Goal: Obtain resource: Download file/media

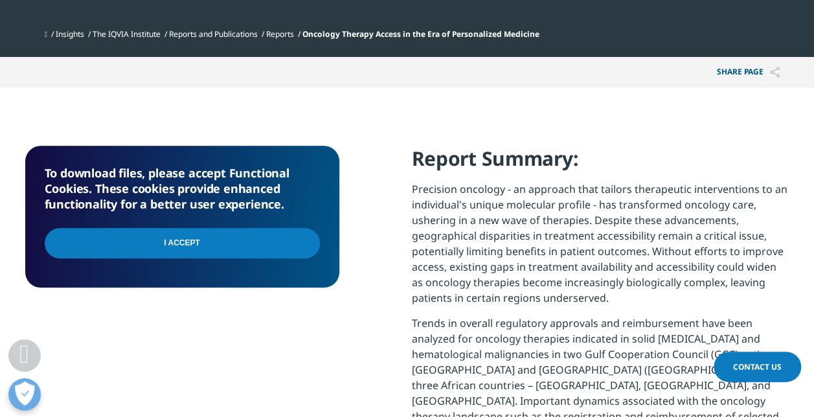
scroll to position [453, 0]
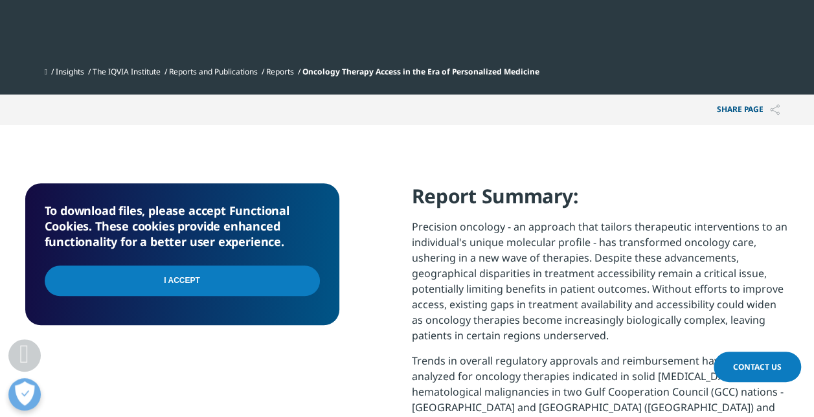
click at [262, 285] on input "I Accept" at bounding box center [182, 281] width 275 height 30
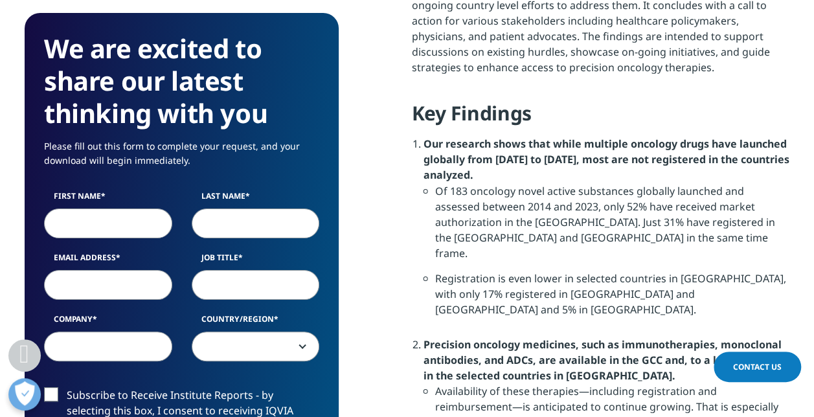
scroll to position [777, 0]
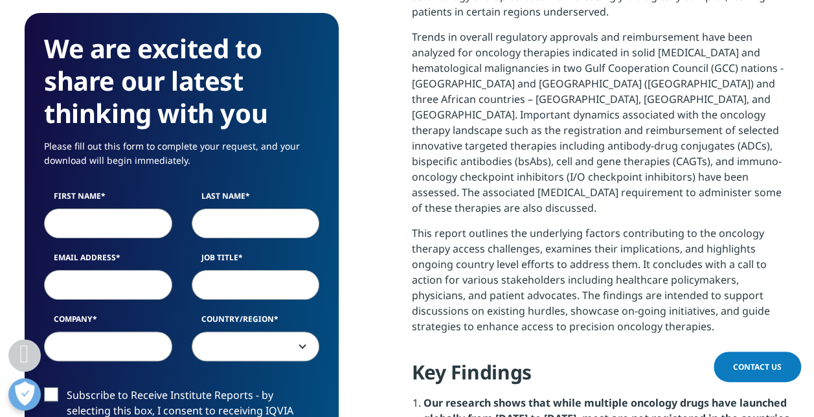
click at [145, 223] on input "First Name" at bounding box center [108, 224] width 128 height 30
type input "Felipe"
type input "Guzmán"
type input "felipe.guzman@bms.com"
type input "BMS"
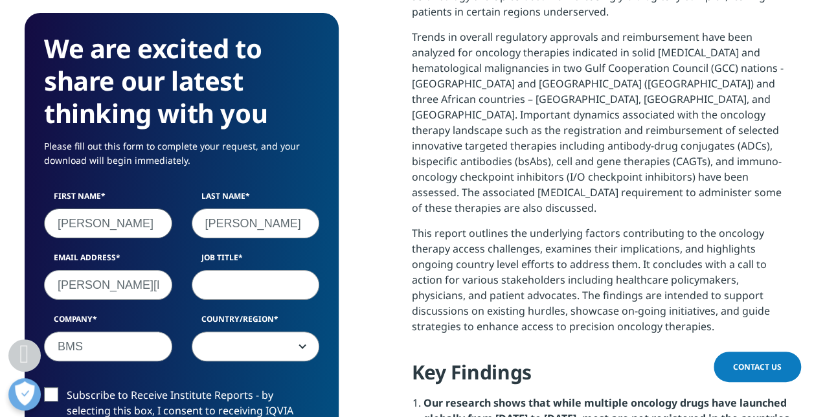
select select "[GEOGRAPHIC_DATA]"
click at [249, 287] on input "Job Title" at bounding box center [256, 285] width 128 height 30
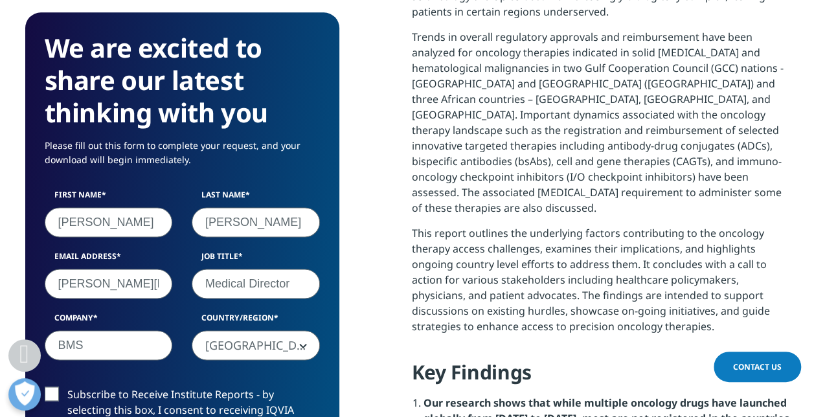
scroll to position [842, 0]
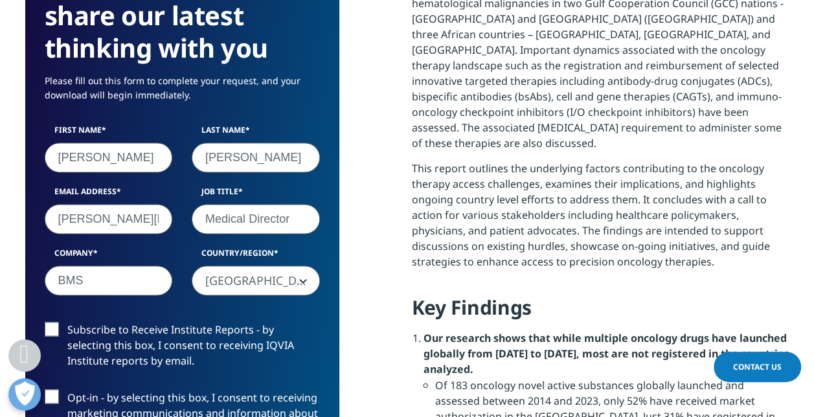
type input "Medical Director"
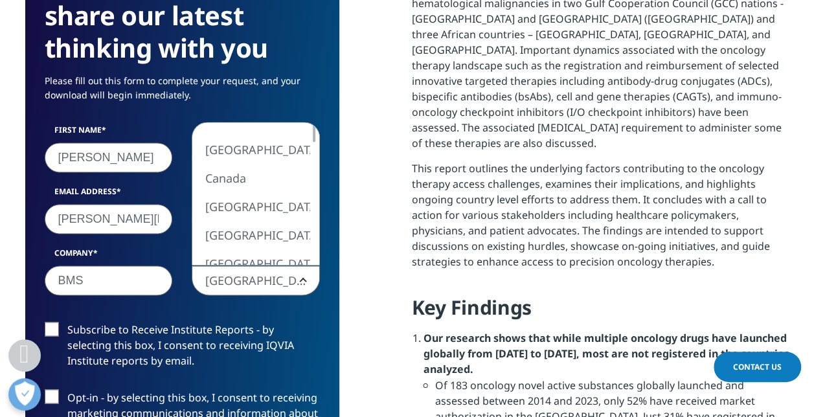
click at [258, 273] on span "[GEOGRAPHIC_DATA]" at bounding box center [255, 281] width 127 height 30
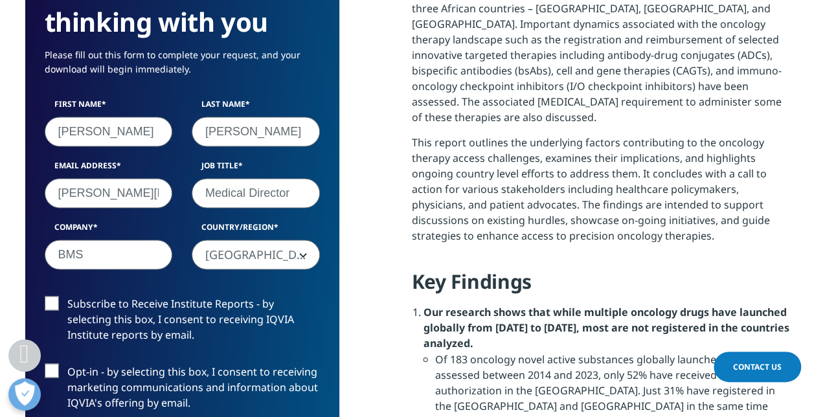
scroll to position [907, 0]
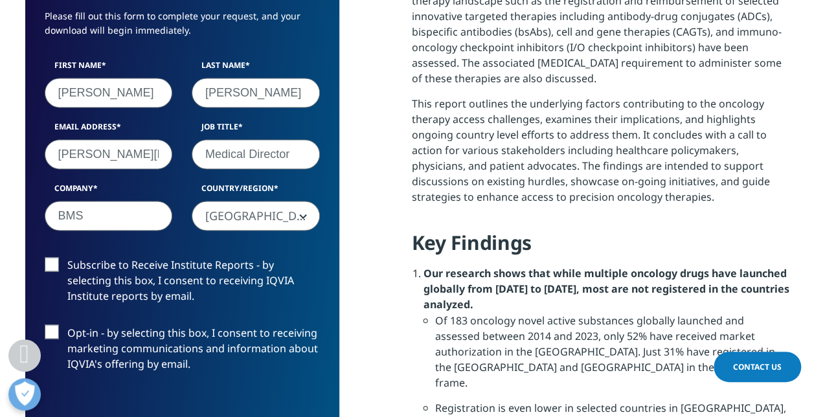
click at [54, 264] on label "Subscribe to Receive Institute Reports - by selecting this box, I consent to re…" at bounding box center [182, 284] width 275 height 54
click at [67, 257] on input "Subscribe to Receive Institute Reports - by selecting this box, I consent to re…" at bounding box center [67, 257] width 0 height 0
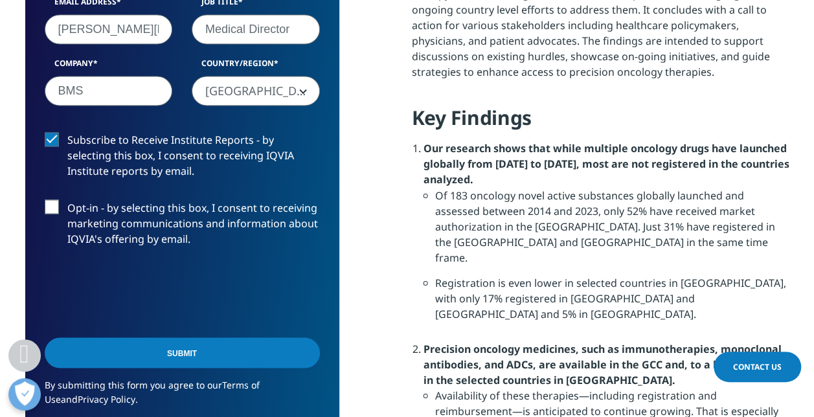
scroll to position [1036, 0]
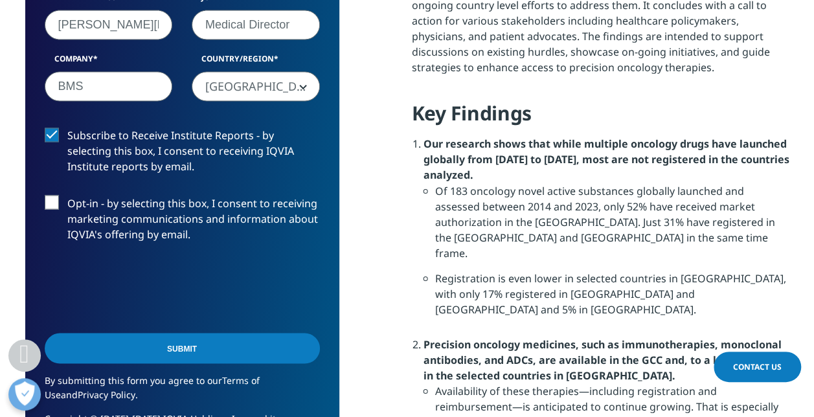
click at [58, 207] on label "Opt-in - by selecting this box, I consent to receiving marketing communications…" at bounding box center [182, 222] width 275 height 54
click at [67, 195] on input "Opt-in - by selecting this box, I consent to receiving marketing communications…" at bounding box center [67, 195] width 0 height 0
click at [188, 345] on input "Submit" at bounding box center [182, 348] width 275 height 30
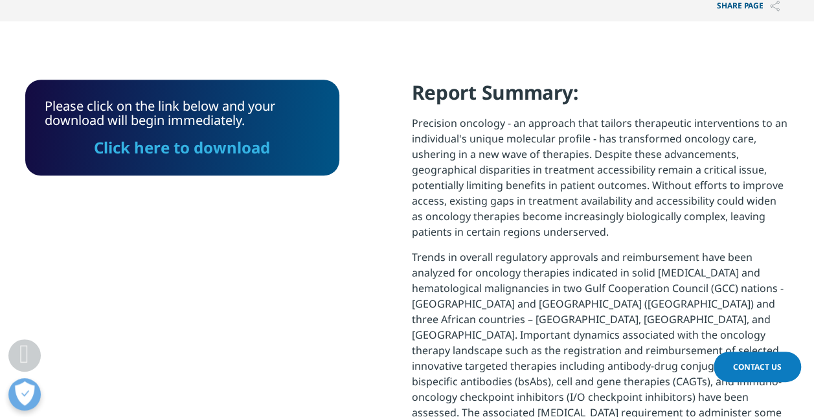
scroll to position [550, 0]
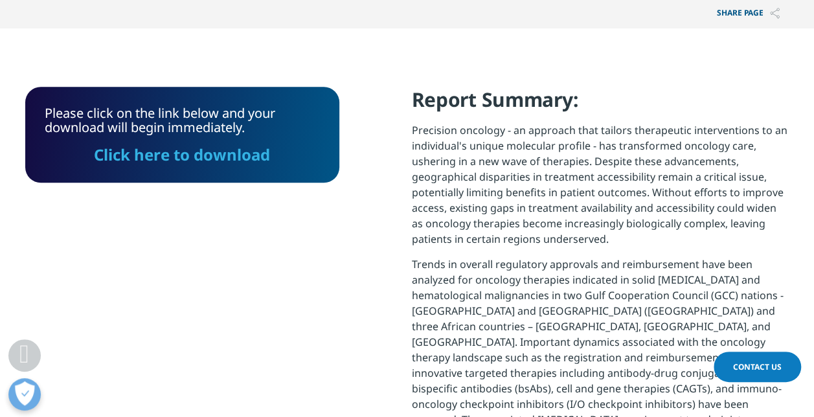
click at [190, 156] on link "Click here to download" at bounding box center [182, 154] width 176 height 21
